Goal: Information Seeking & Learning: Find specific fact

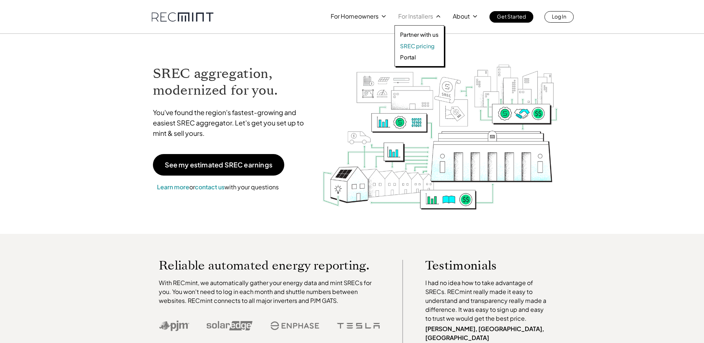
click at [421, 45] on p "SREC pricing" at bounding box center [417, 45] width 35 height 7
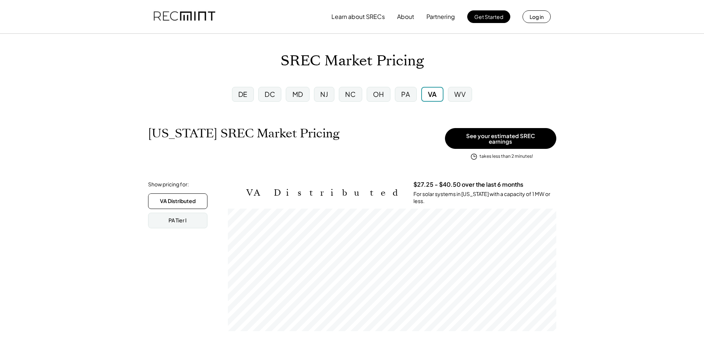
scroll to position [122, 328]
click at [410, 95] on div "PA" at bounding box center [405, 93] width 9 height 9
